Goal: Task Accomplishment & Management: Manage account settings

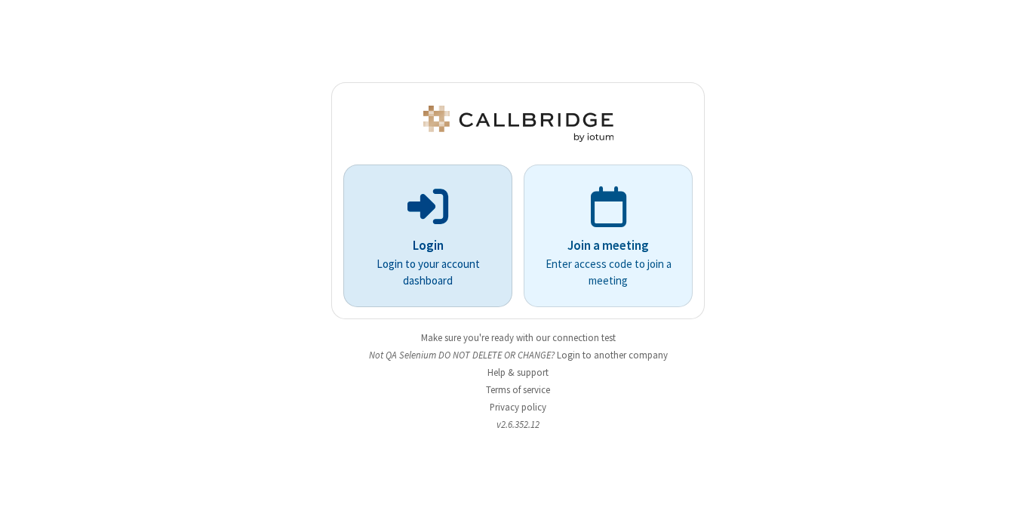
click at [434, 257] on p "Login to your account dashboard" at bounding box center [428, 273] width 127 height 34
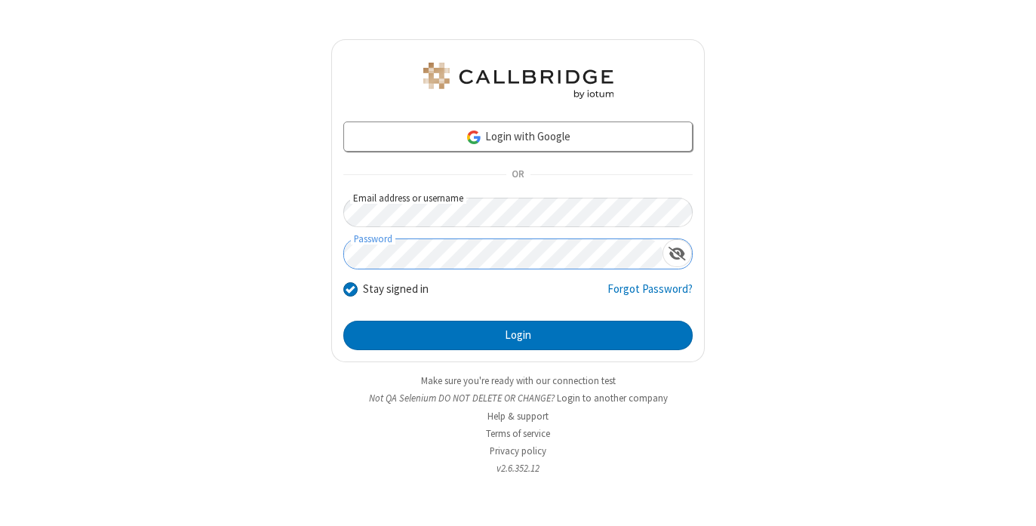
click at [343, 321] on button "Login" at bounding box center [517, 336] width 349 height 30
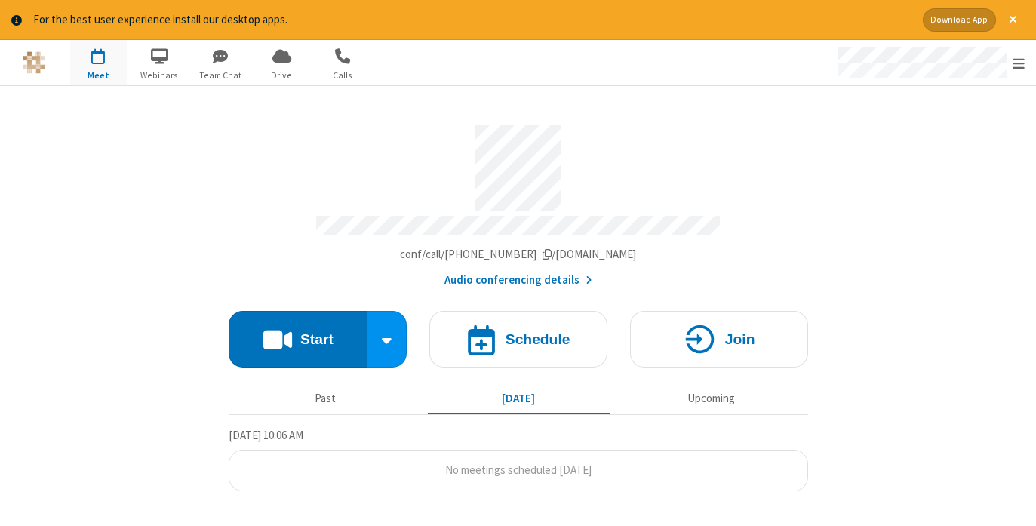
click at [256, 228] on div "Account details" at bounding box center [519, 228] width 580 height 25
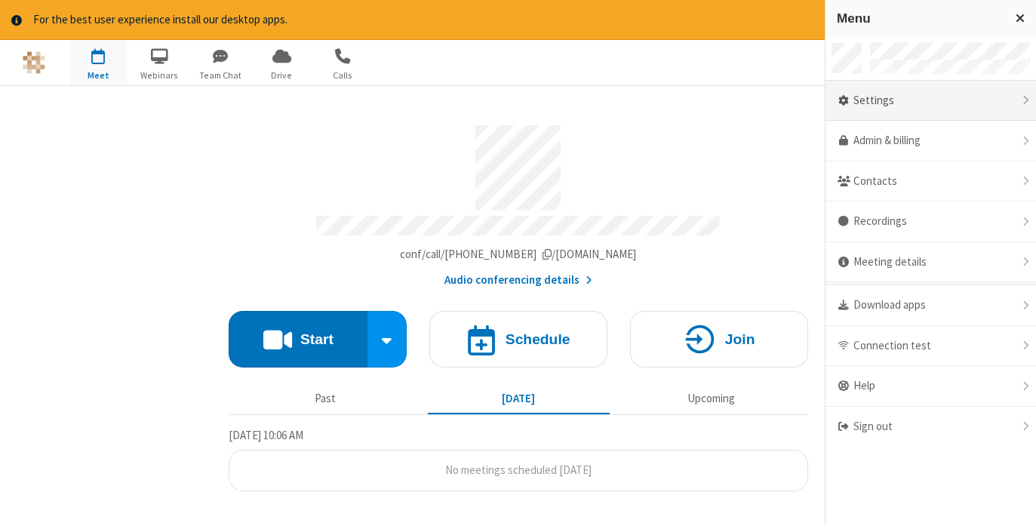
click at [955, 106] on div "Settings" at bounding box center [931, 101] width 211 height 41
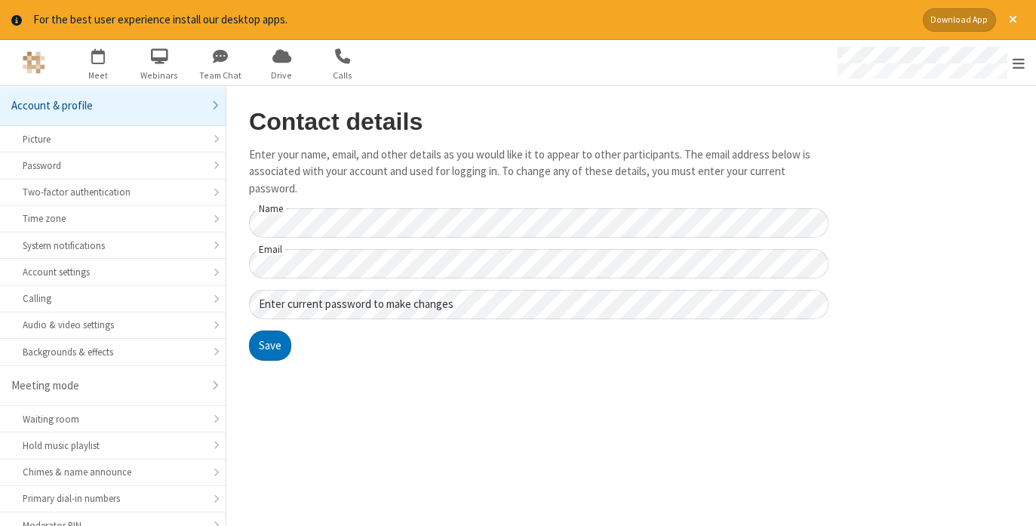
click at [907, 285] on main "Contact details Enter your name, email, and other details as you would like it …" at bounding box center [631, 306] width 810 height 441
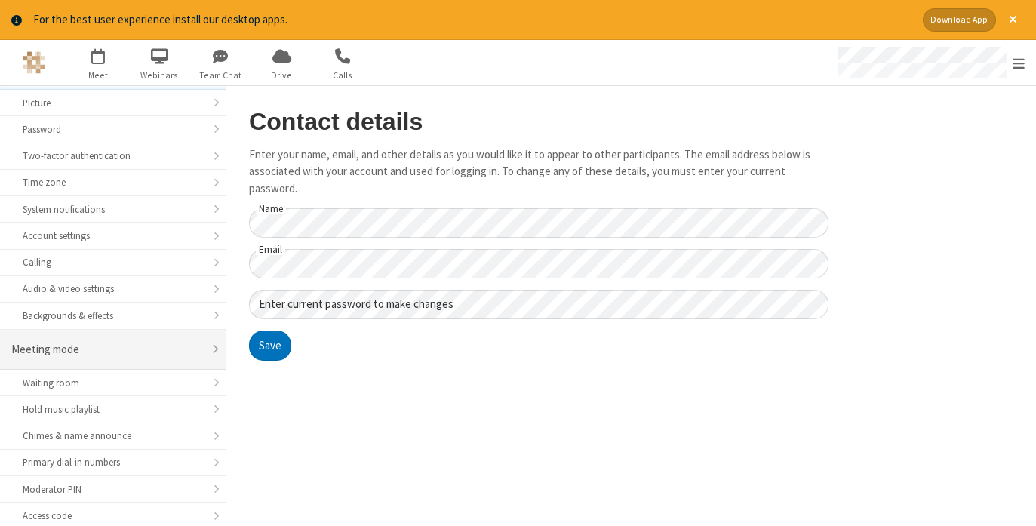
scroll to position [226, 0]
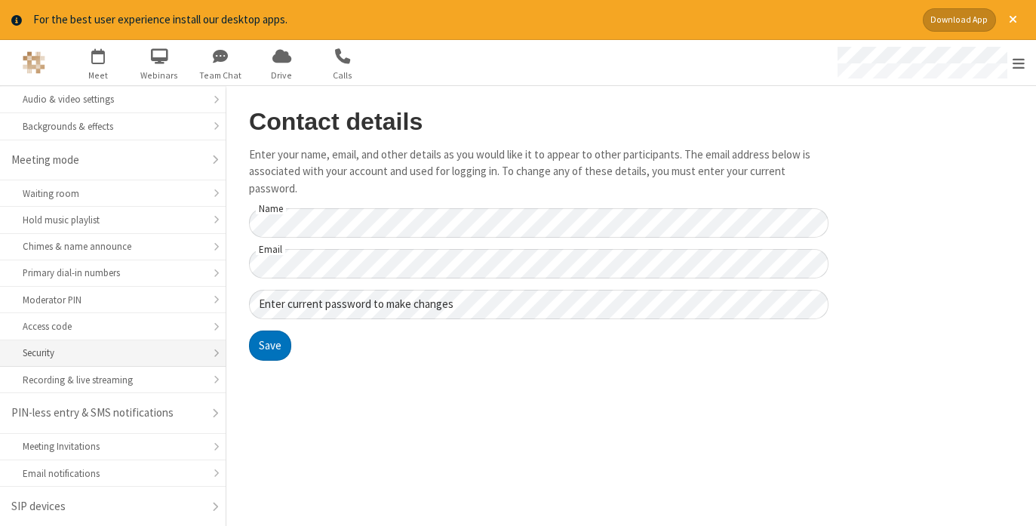
click at [113, 346] on div "Security" at bounding box center [113, 353] width 180 height 14
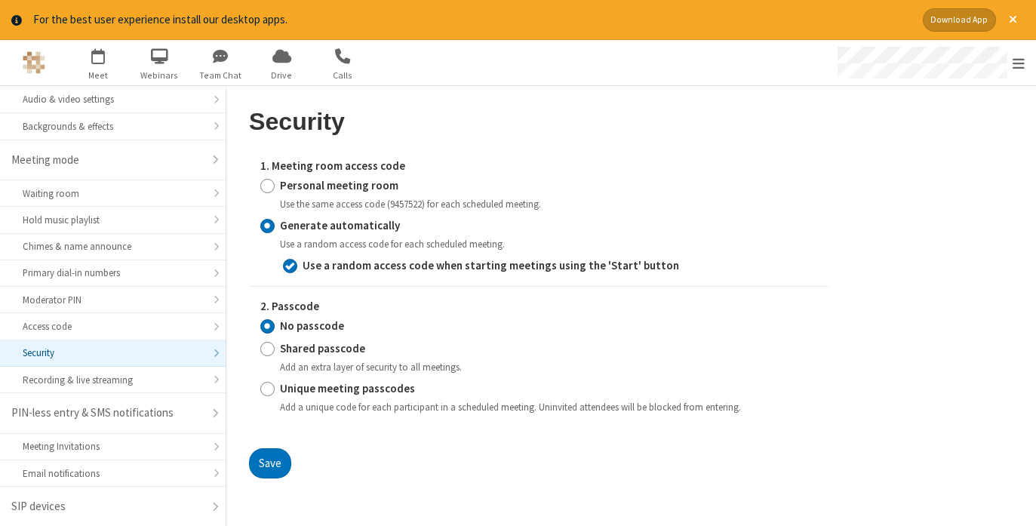
click at [383, 266] on strong "Use a random access code when starting meetings using the 'Start' button" at bounding box center [491, 265] width 377 height 14
click at [297, 266] on input "Use a random access code when starting meetings using the 'Start' button" at bounding box center [290, 265] width 14 height 16
click at [925, 262] on main "Security 1. Meeting room access code Personal meeting room Use the same access …" at bounding box center [631, 306] width 810 height 441
checkbox input "true"
click at [426, 480] on div "Security 1. Meeting room access code Personal meeting room Use the same access …" at bounding box center [539, 299] width 580 height 381
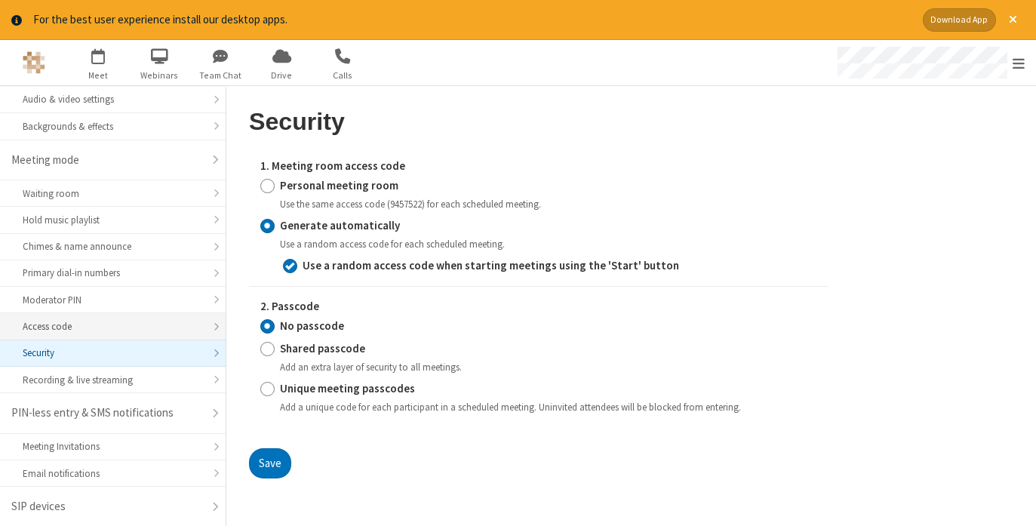
click at [88, 319] on div "Access code" at bounding box center [113, 326] width 180 height 14
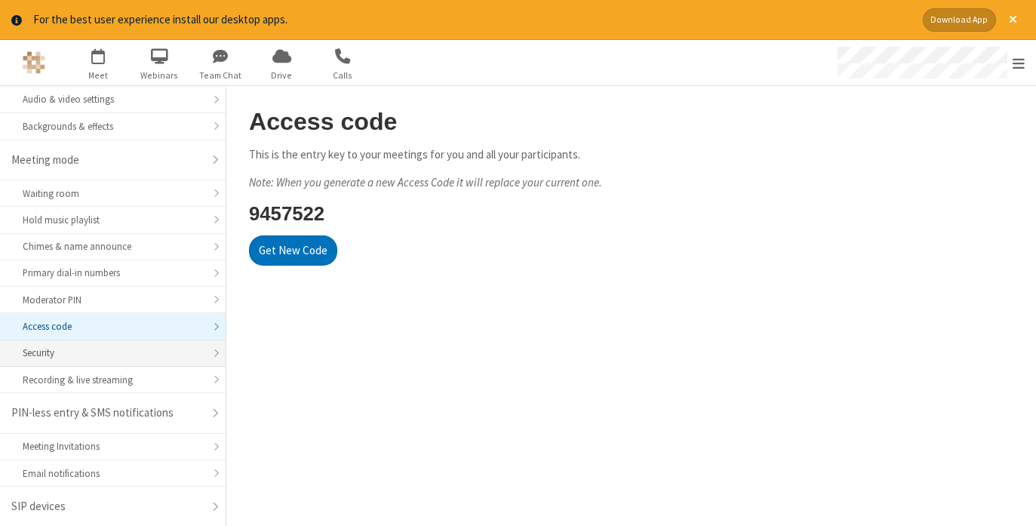
click at [100, 349] on div "Security" at bounding box center [113, 353] width 180 height 14
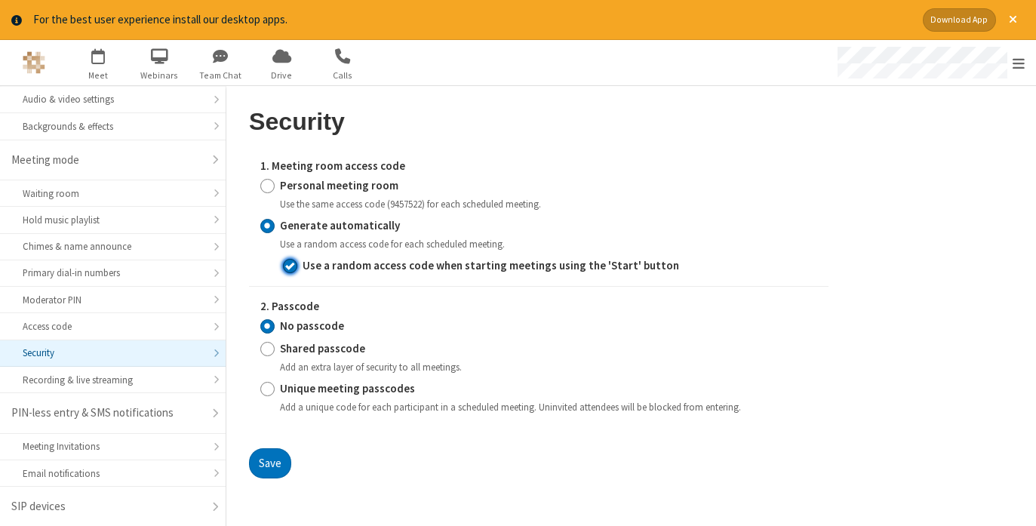
click at [296, 267] on input "Use a random access code when starting meetings using the 'Start' button" at bounding box center [290, 265] width 14 height 16
checkbox input "false"
click at [273, 470] on button "Save" at bounding box center [270, 463] width 42 height 30
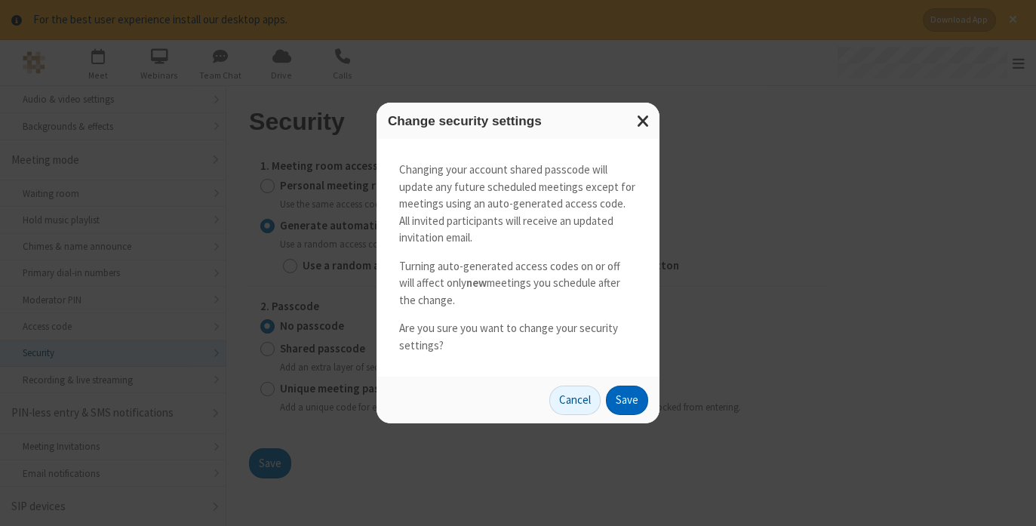
click at [624, 398] on button "Save" at bounding box center [627, 401] width 42 height 30
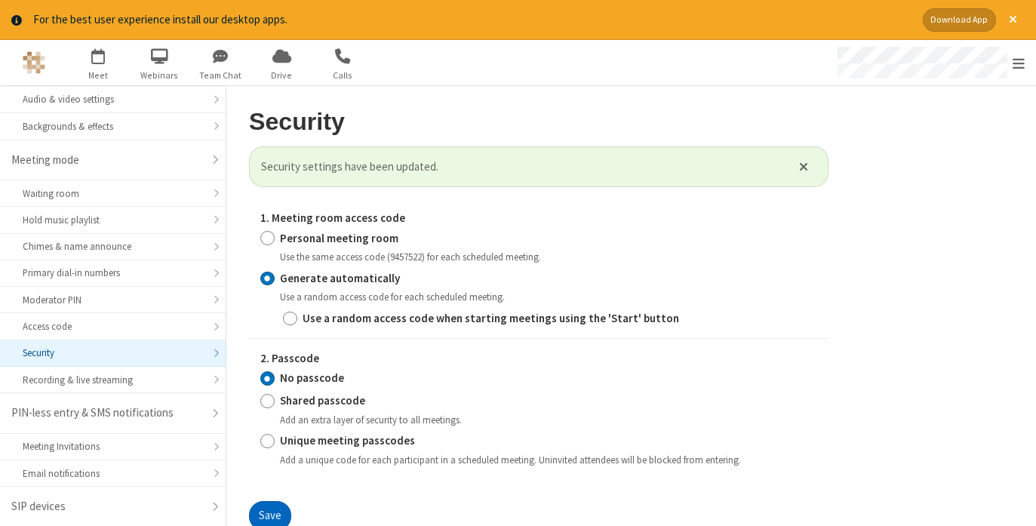
click at [283, 506] on button "Save" at bounding box center [270, 516] width 42 height 30
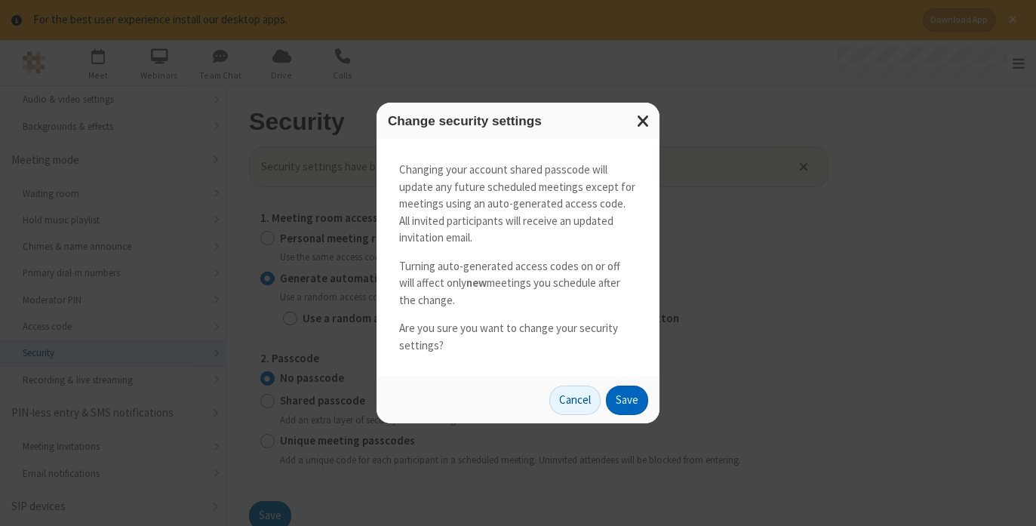
click at [637, 404] on button "Save" at bounding box center [627, 401] width 42 height 30
